Goal: Check status: Check status

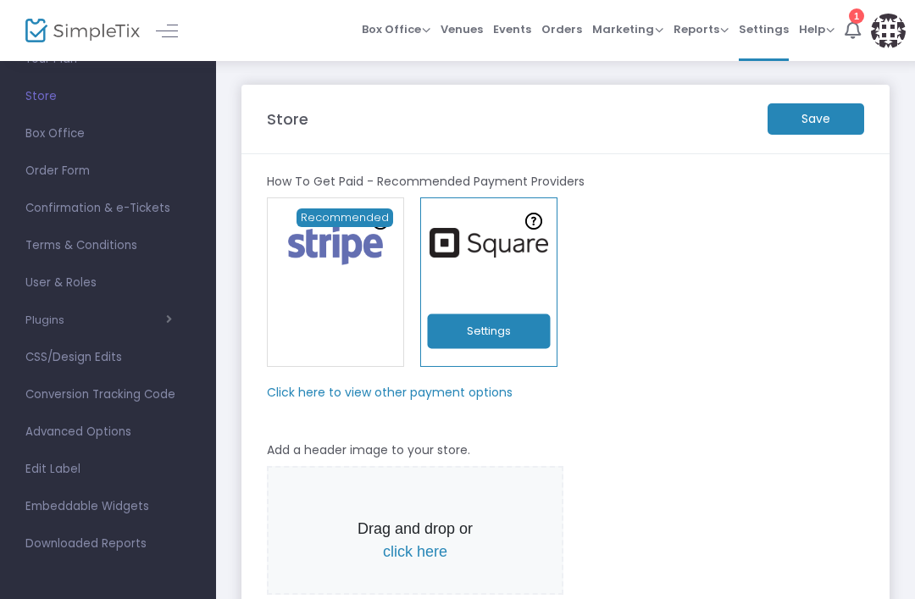
scroll to position [95, 0]
click at [563, 26] on span "Orders" at bounding box center [561, 29] width 41 height 43
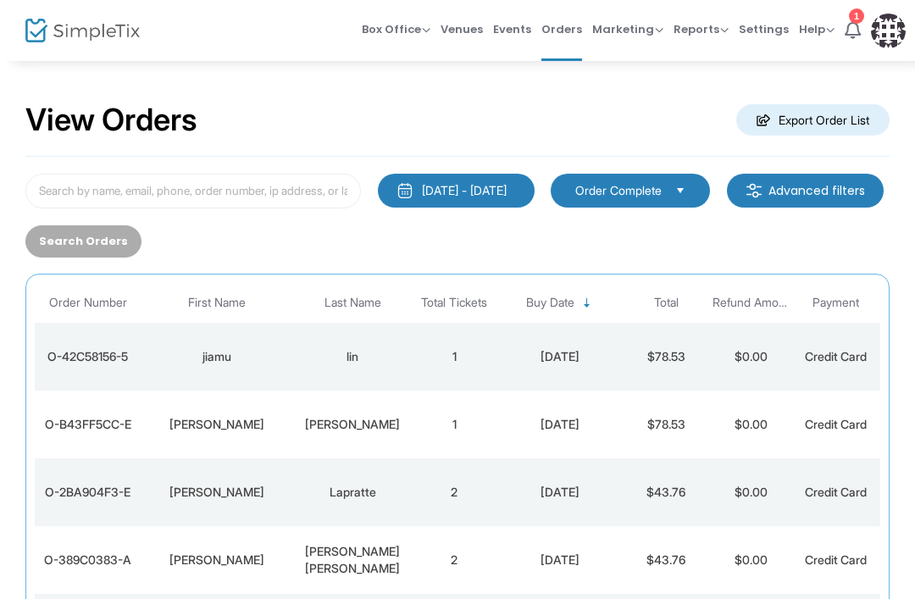
click at [695, 197] on span "Select" at bounding box center [681, 190] width 28 height 28
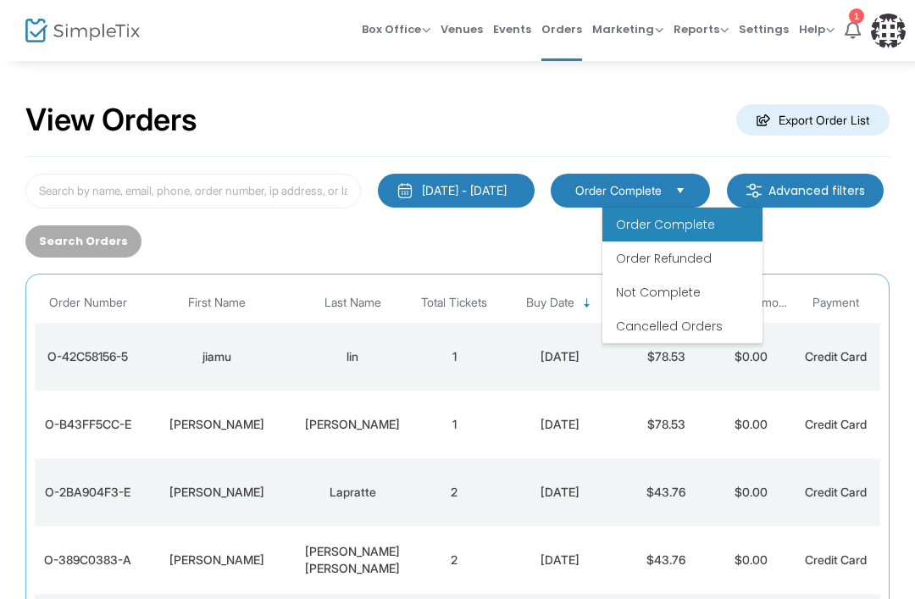
click at [878, 227] on div "[DATE] - [DATE] Last 30 Days [DATE] [DATE] This week This Month Last Month Past…" at bounding box center [457, 216] width 881 height 84
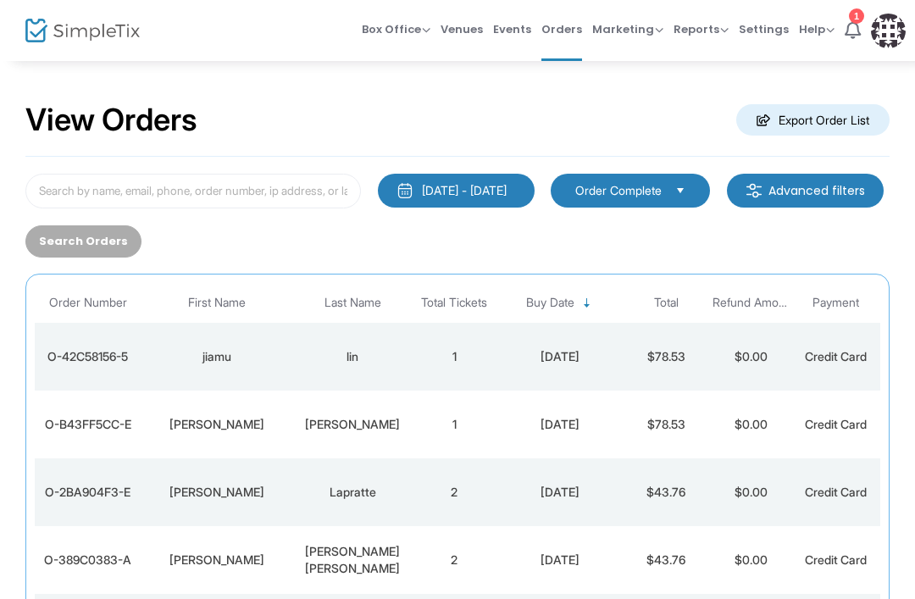
click at [727, 208] on m-button "Advanced filters" at bounding box center [805, 191] width 157 height 34
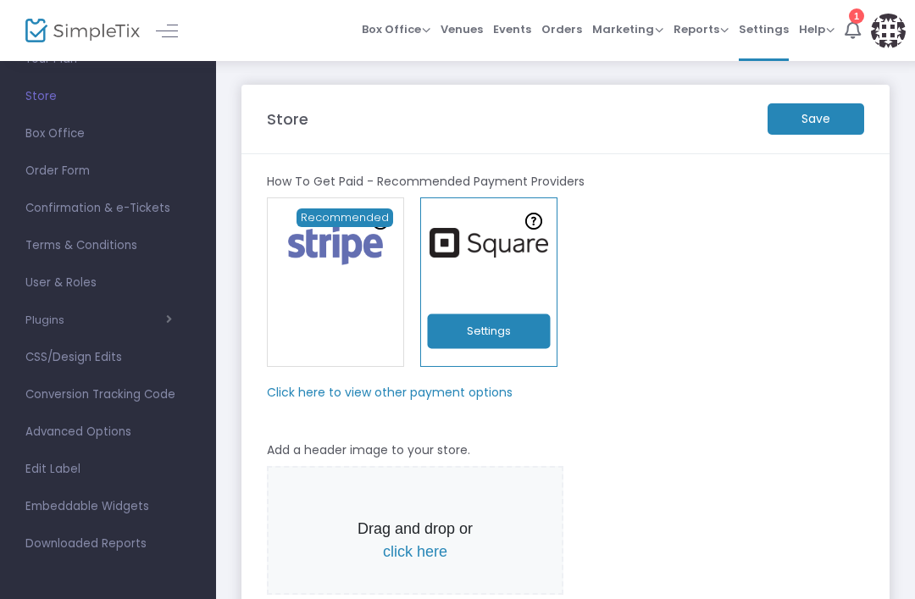
scroll to position [95, 0]
click at [702, 32] on span "Reports" at bounding box center [700, 29] width 55 height 16
click at [739, 101] on li "Sales Reports" at bounding box center [728, 90] width 110 height 33
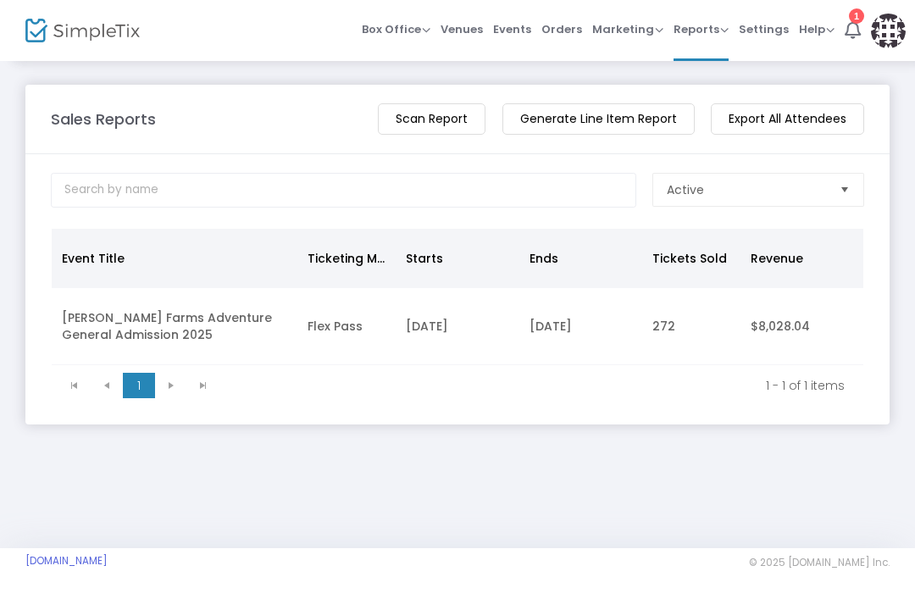
click at [702, 32] on span "Reports" at bounding box center [700, 29] width 55 height 16
click at [573, 27] on span "Orders" at bounding box center [561, 29] width 41 height 43
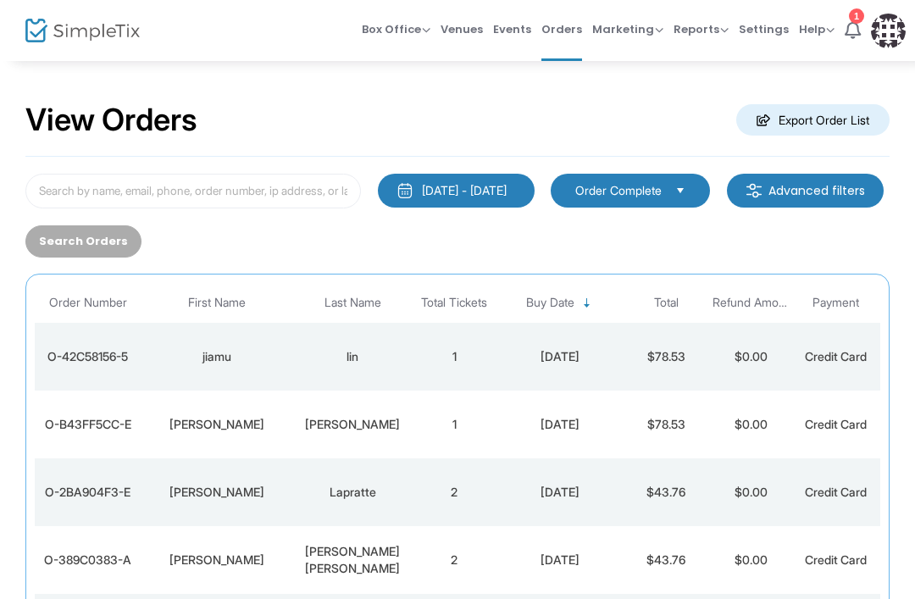
click at [695, 199] on span "Select" at bounding box center [681, 190] width 28 height 28
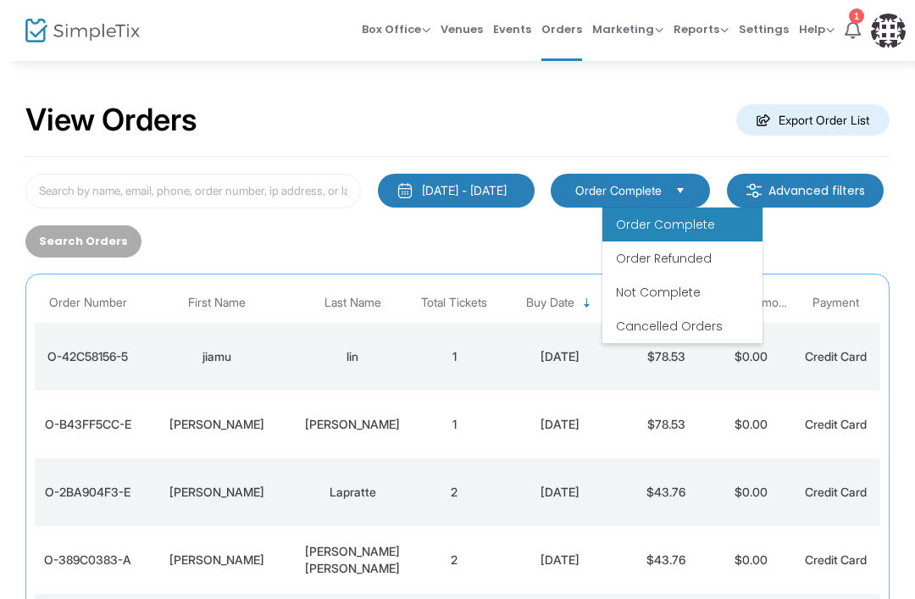
click at [669, 302] on li "Not Complete" at bounding box center [682, 292] width 160 height 34
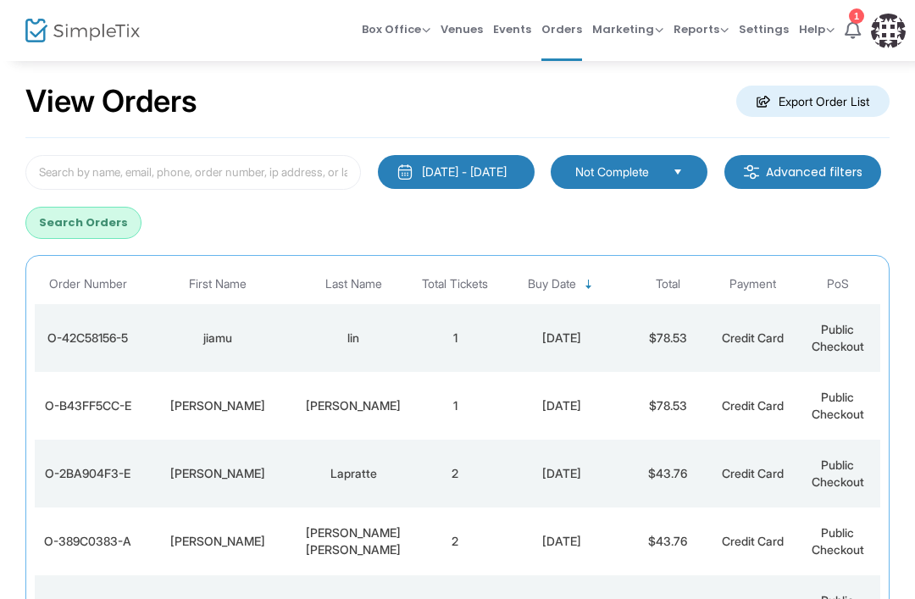
scroll to position [18, 0]
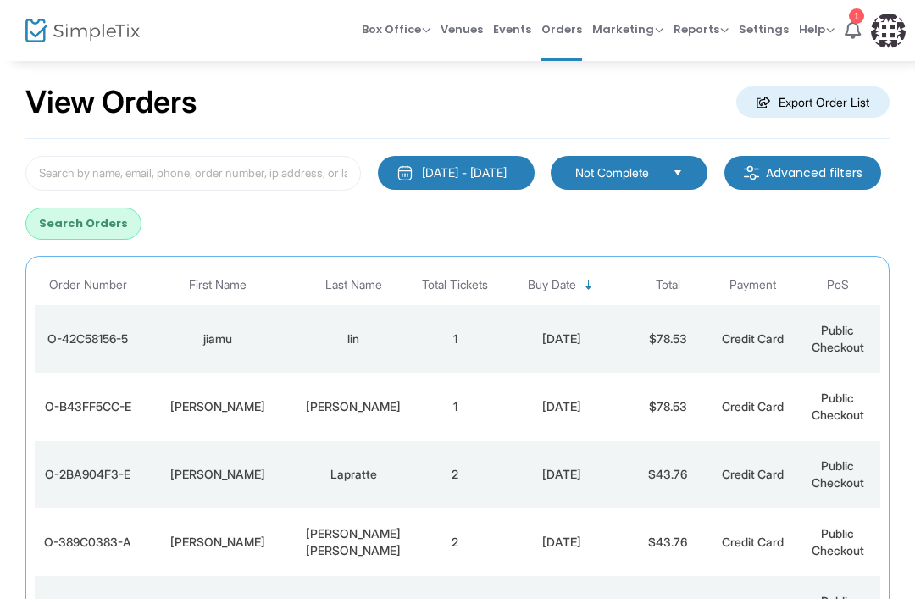
click at [692, 179] on span "Select" at bounding box center [678, 172] width 28 height 28
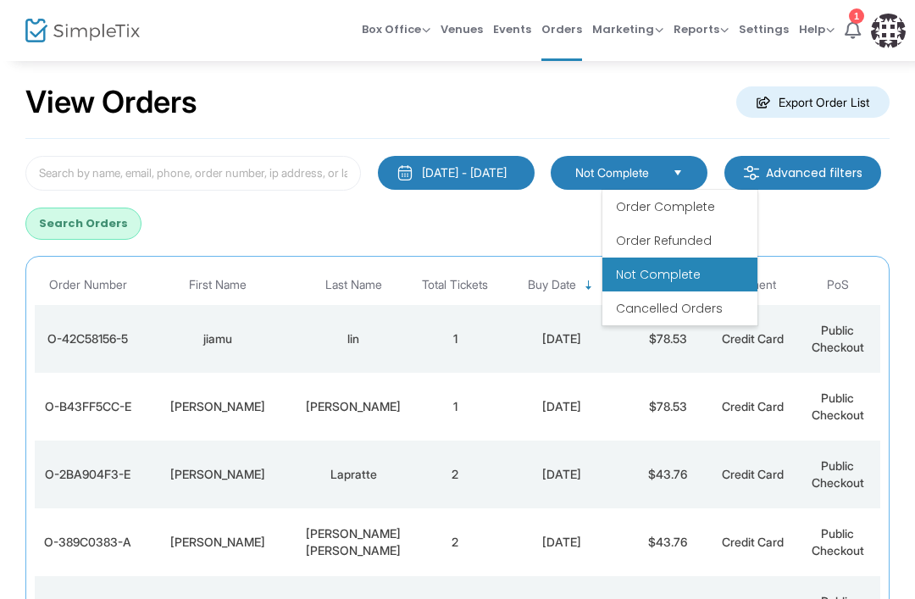
click at [723, 310] on li "Cancelled Orders" at bounding box center [679, 308] width 155 height 34
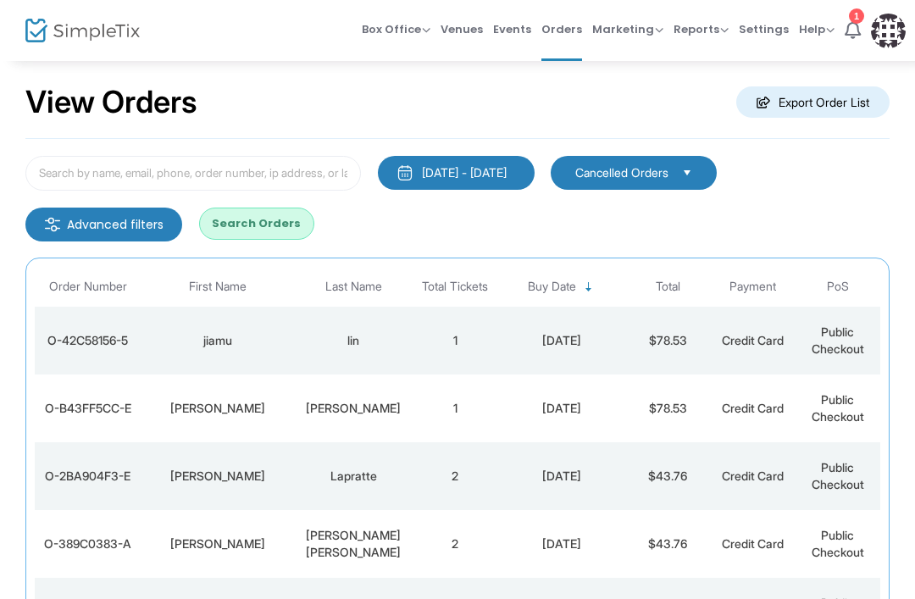
click at [701, 178] on span "Select" at bounding box center [687, 172] width 28 height 28
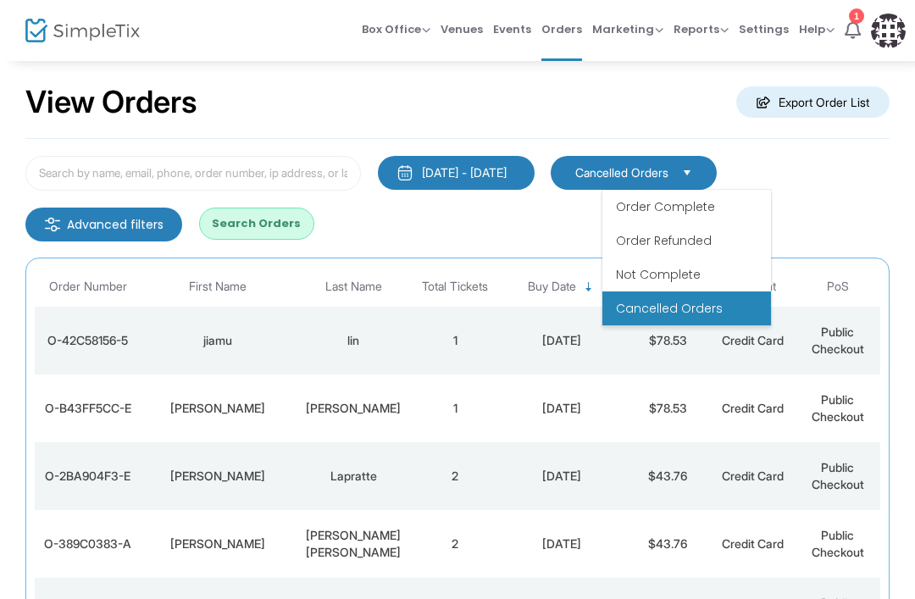
click at [704, 241] on span "Order Refunded" at bounding box center [664, 240] width 96 height 17
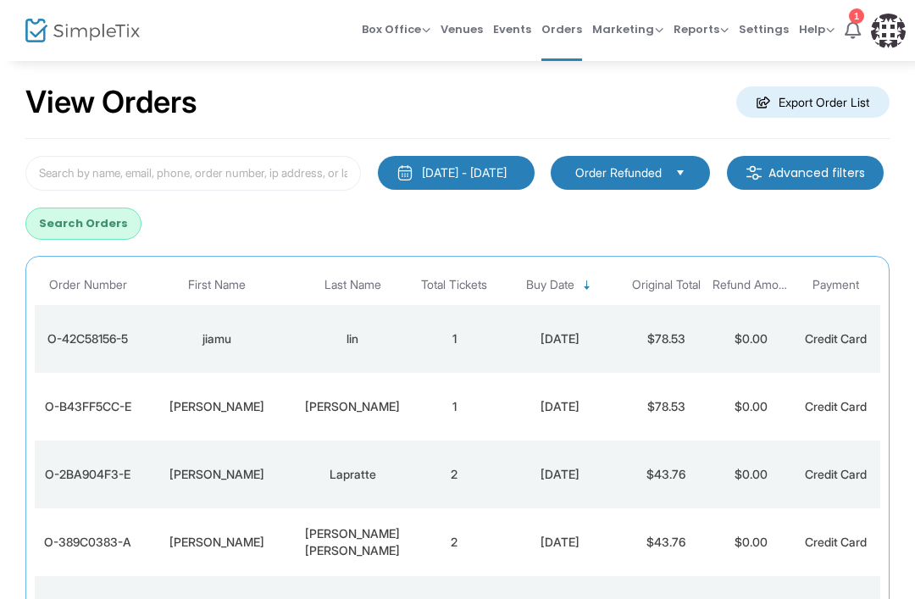
click at [695, 175] on span "Select" at bounding box center [681, 172] width 28 height 28
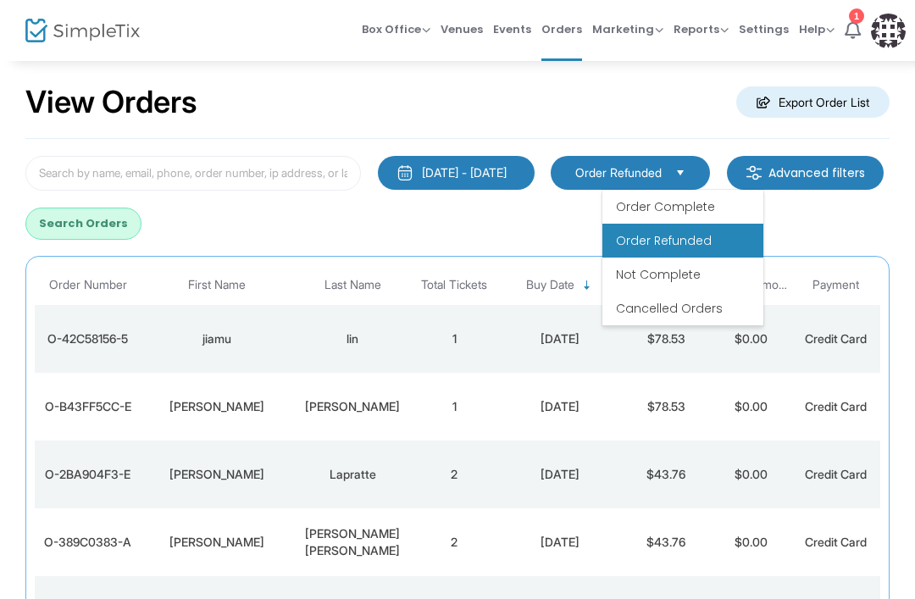
click at [702, 208] on span "Order Complete" at bounding box center [665, 206] width 99 height 17
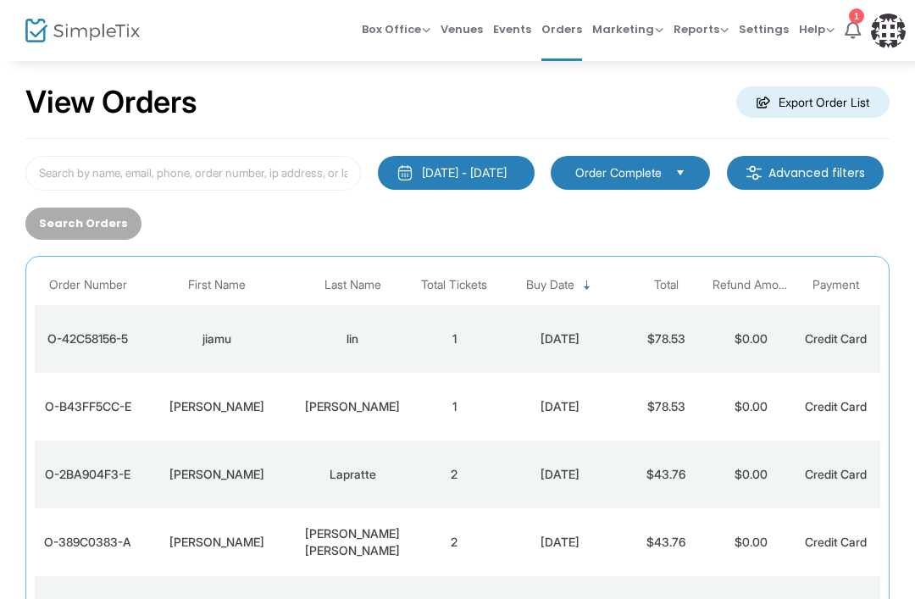
click at [838, 194] on div "[DATE] - [DATE] Last 30 Days [DATE] [DATE] This week This Month Last Month Past…" at bounding box center [457, 198] width 881 height 84
click at [695, 179] on span "Select" at bounding box center [681, 172] width 28 height 28
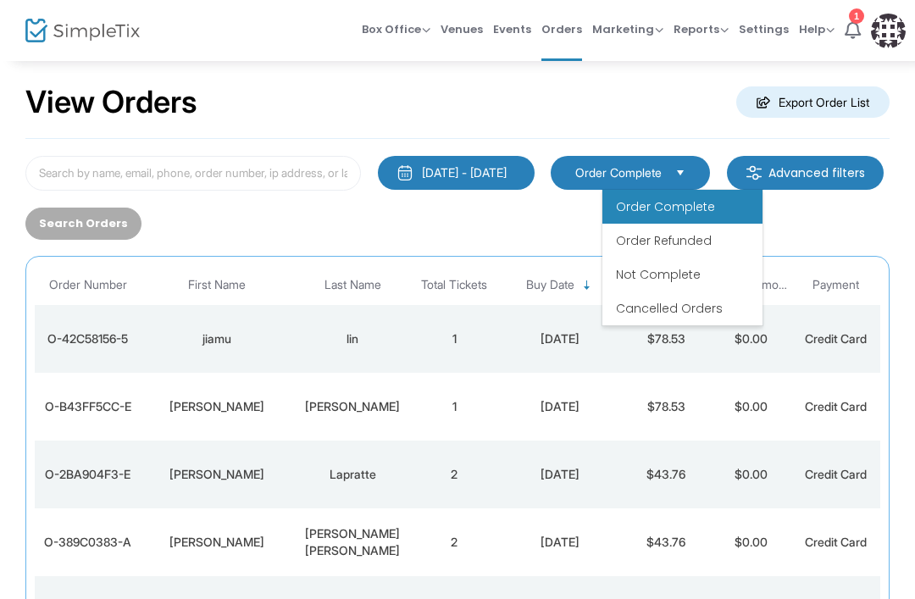
click at [709, 211] on span "Order Complete" at bounding box center [665, 206] width 99 height 17
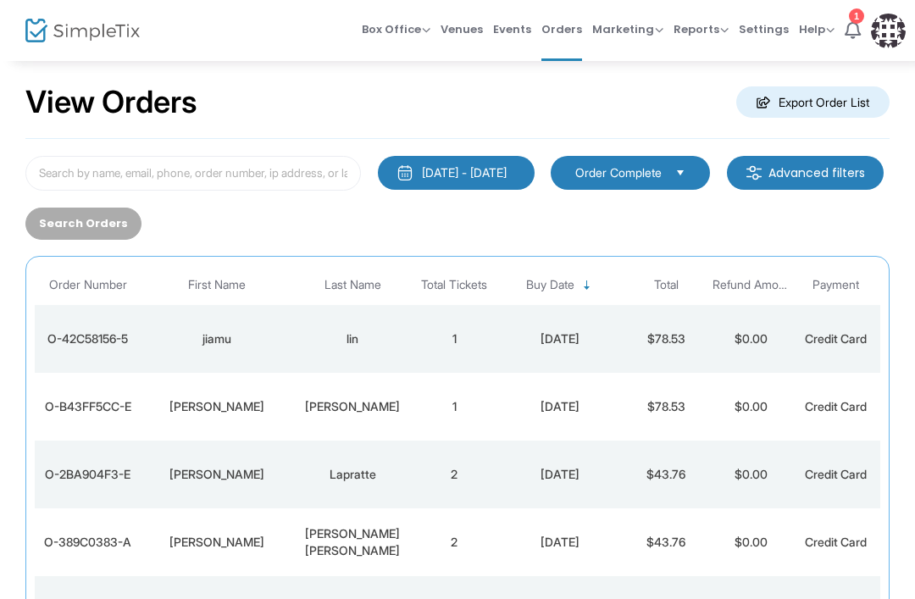
click at [727, 190] on m-button "Advanced filters" at bounding box center [805, 173] width 157 height 34
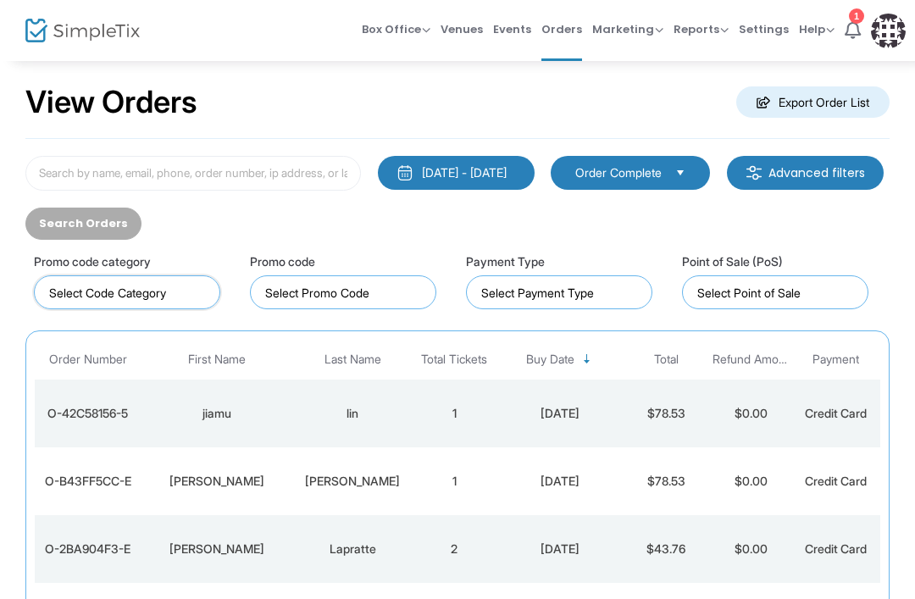
click at [83, 295] on input "NO DATA FOUND" at bounding box center [130, 293] width 163 height 18
